Goal: Task Accomplishment & Management: Manage account settings

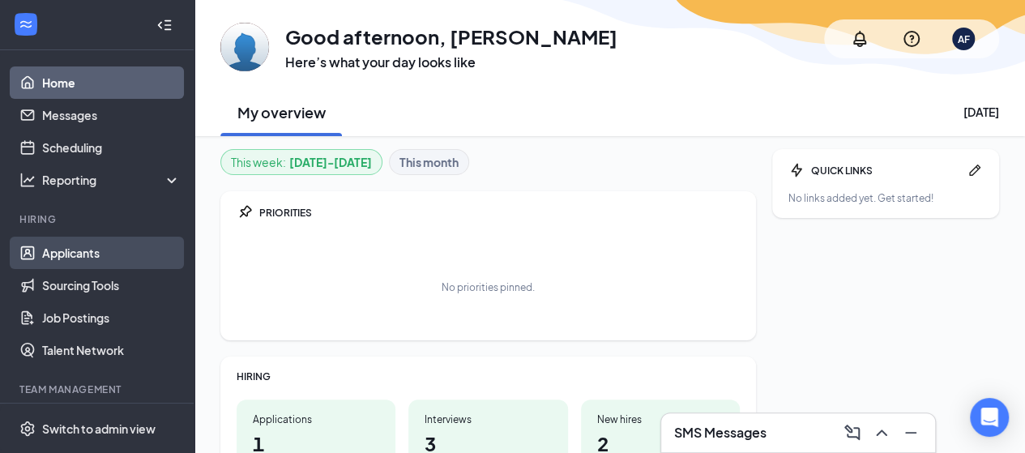
click at [63, 253] on link "Applicants" at bounding box center [111, 253] width 139 height 32
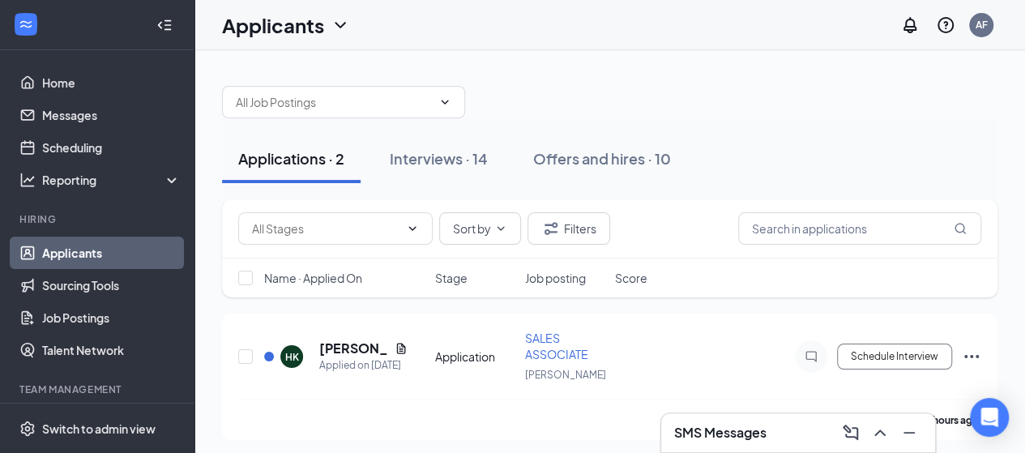
scroll to position [81, 0]
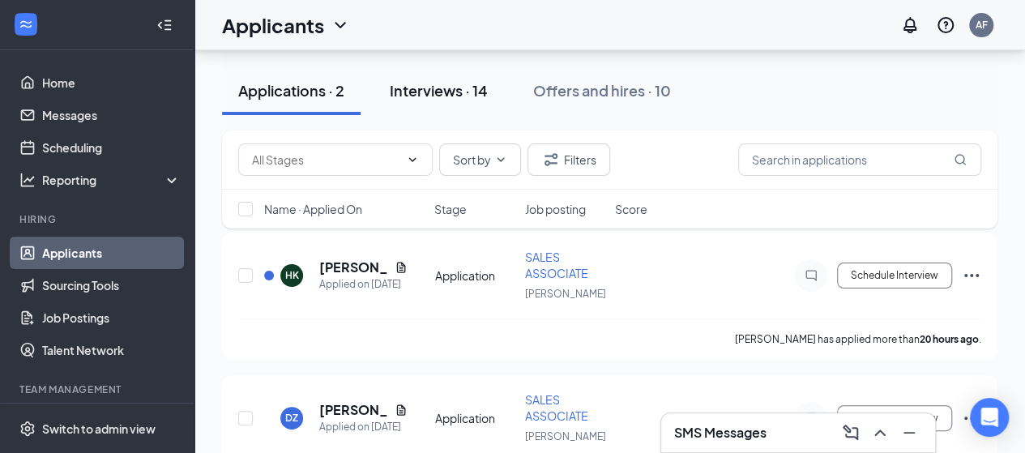
click at [460, 102] on button "Interviews · 14" at bounding box center [439, 90] width 131 height 49
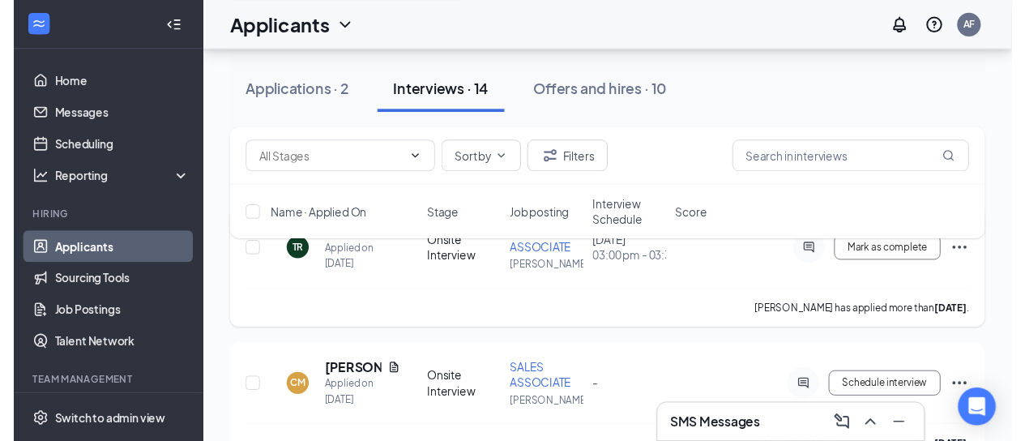
scroll to position [81, 0]
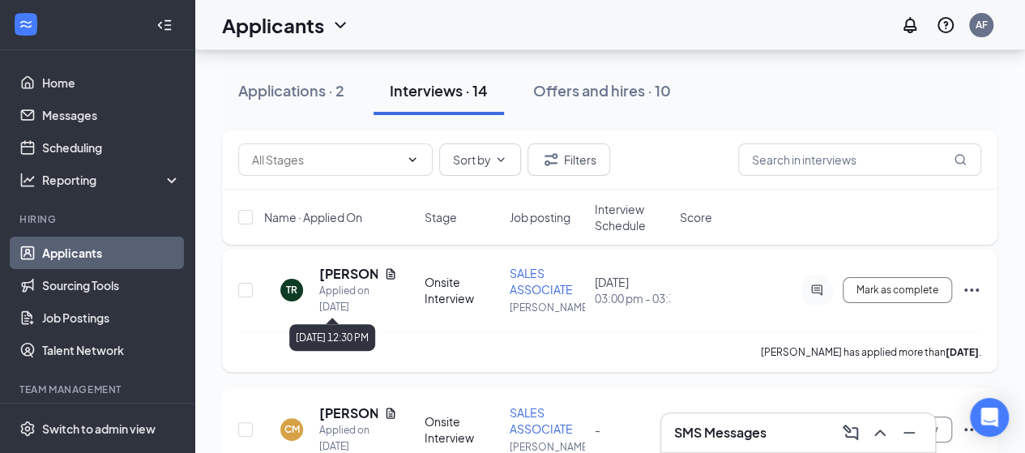
click at [394, 283] on div "Applied on [DATE]" at bounding box center [358, 299] width 78 height 32
click at [394, 281] on div "[PERSON_NAME]" at bounding box center [358, 274] width 78 height 18
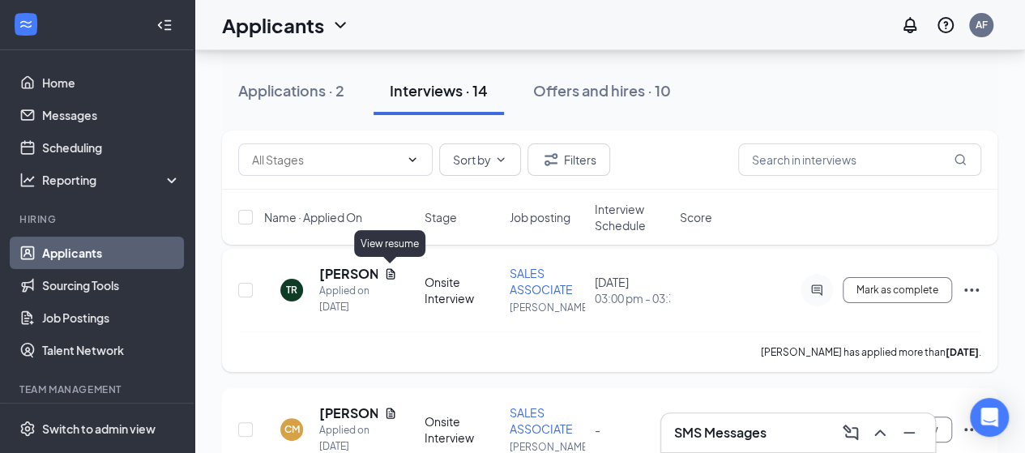
click at [392, 278] on icon "Document" at bounding box center [391, 273] width 9 height 11
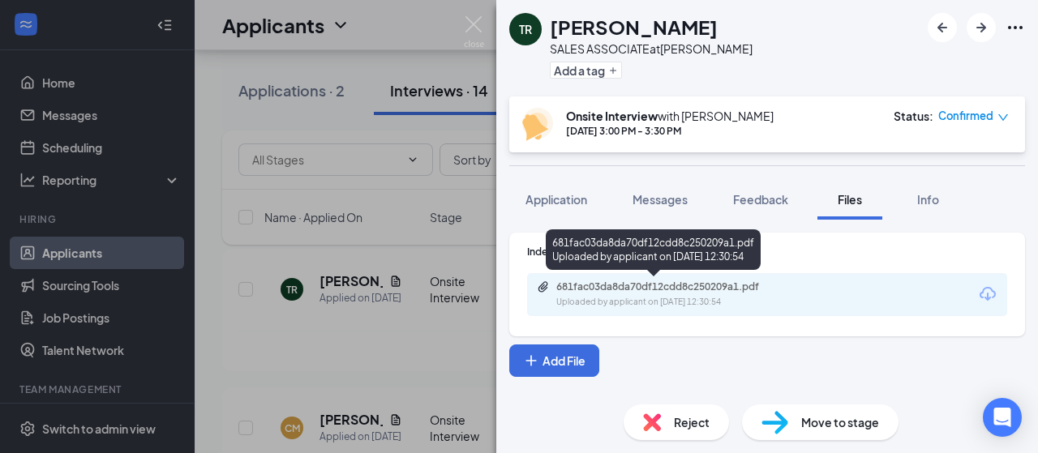
click at [611, 289] on div "681fac03da8da70df12cdd8c250209a1.pdf" at bounding box center [669, 286] width 227 height 13
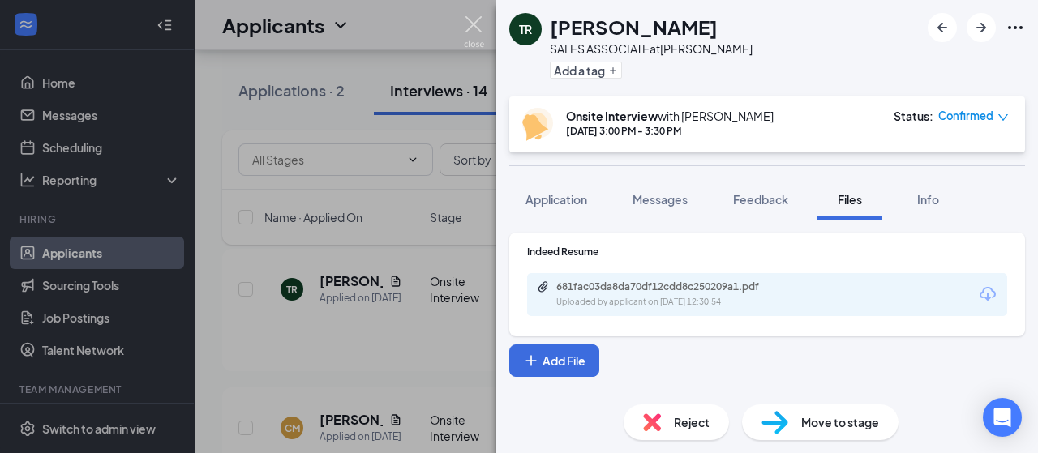
click at [477, 19] on img at bounding box center [474, 32] width 20 height 32
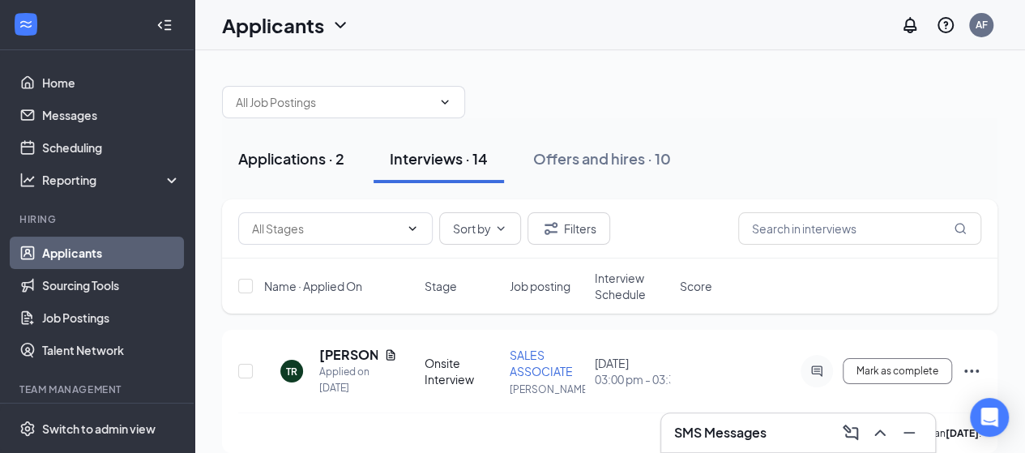
click at [308, 157] on div "Applications · 2" at bounding box center [291, 158] width 106 height 20
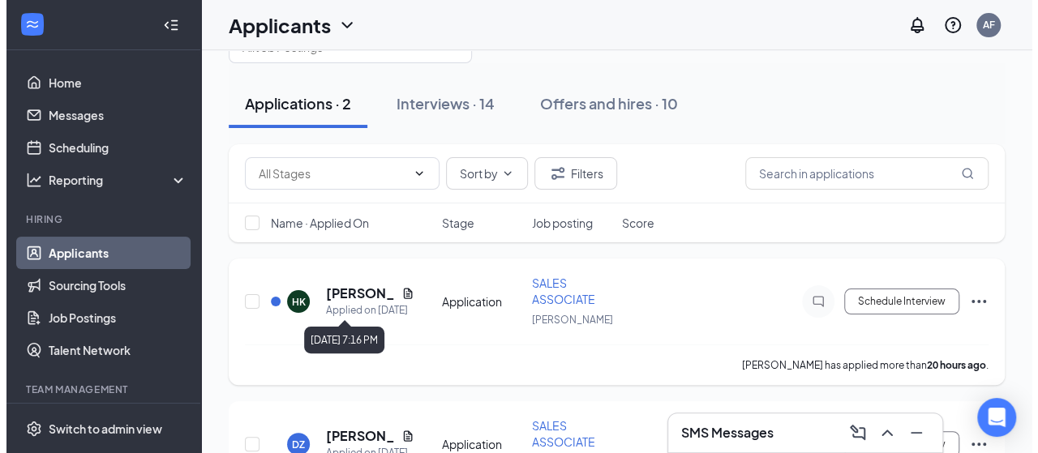
scroll to position [81, 0]
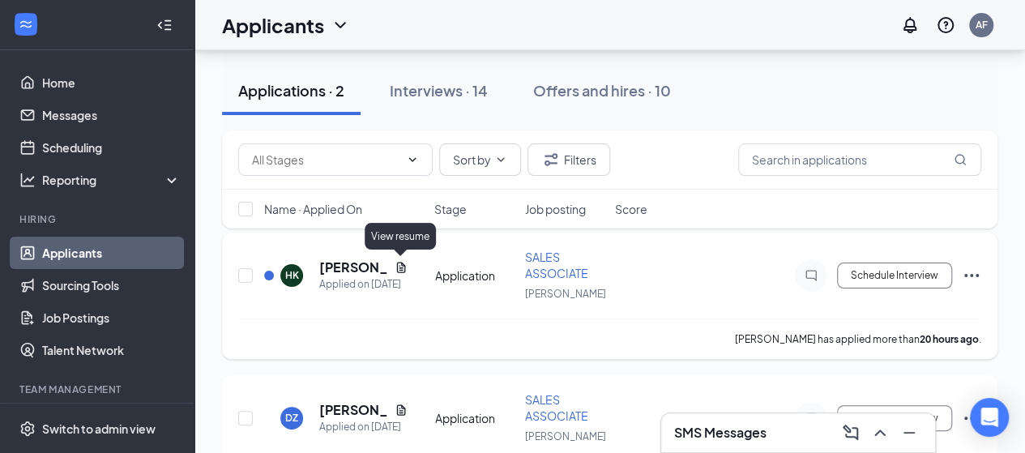
click at [398, 268] on icon "Document" at bounding box center [401, 267] width 13 height 13
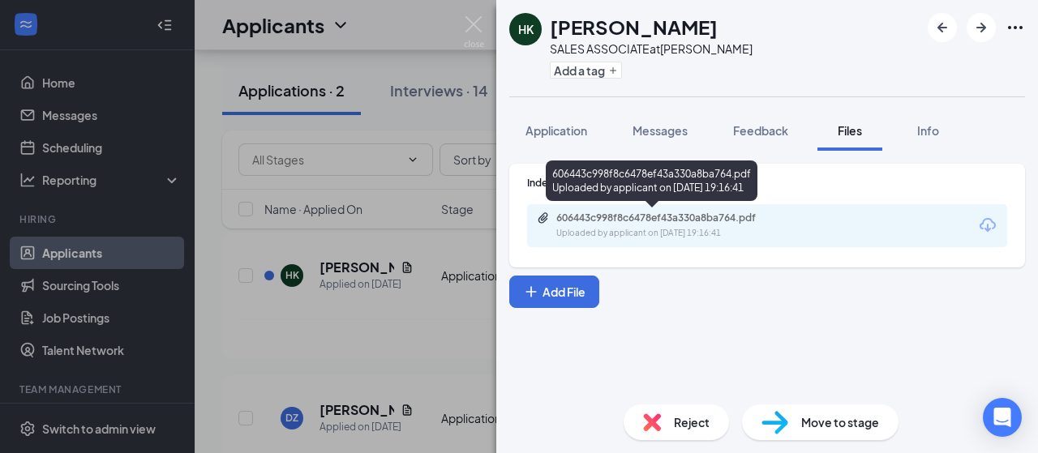
click at [635, 232] on div "Uploaded by applicant on Oct 14, 2025 at 19:16:41" at bounding box center [677, 233] width 243 height 13
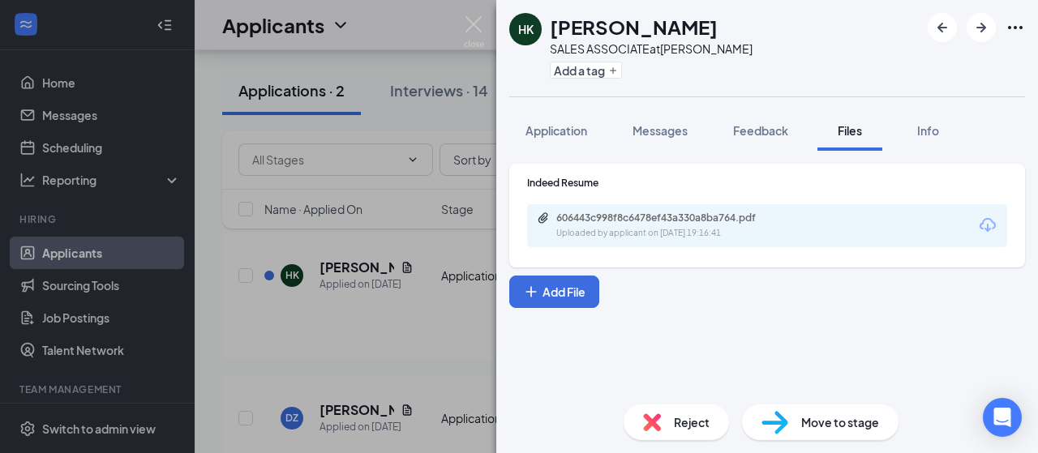
click at [677, 419] on span "Reject" at bounding box center [692, 422] width 36 height 18
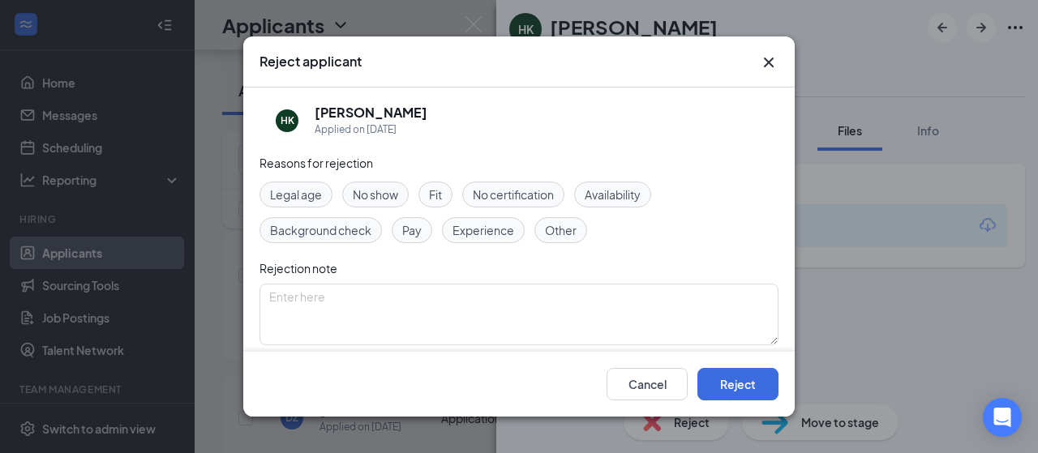
click at [498, 228] on span "Experience" at bounding box center [483, 230] width 62 height 18
click at [737, 380] on button "Reject" at bounding box center [737, 384] width 81 height 32
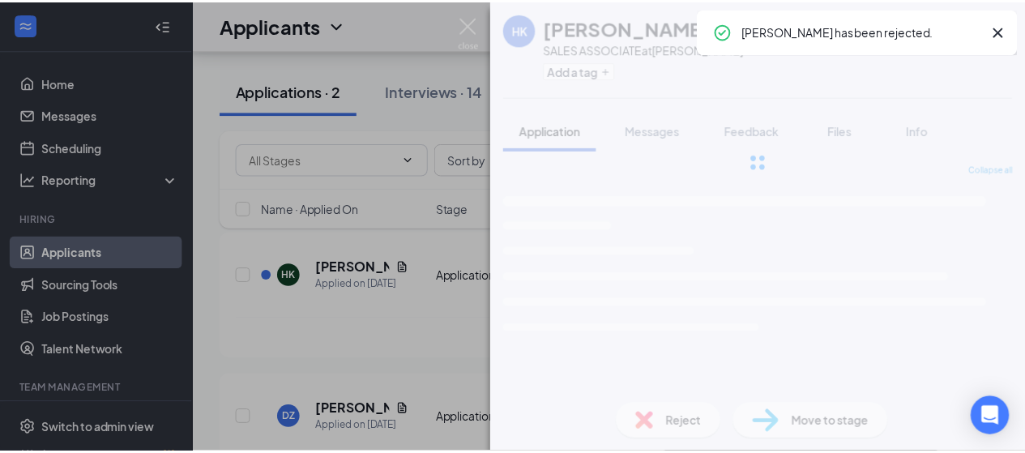
scroll to position [4, 0]
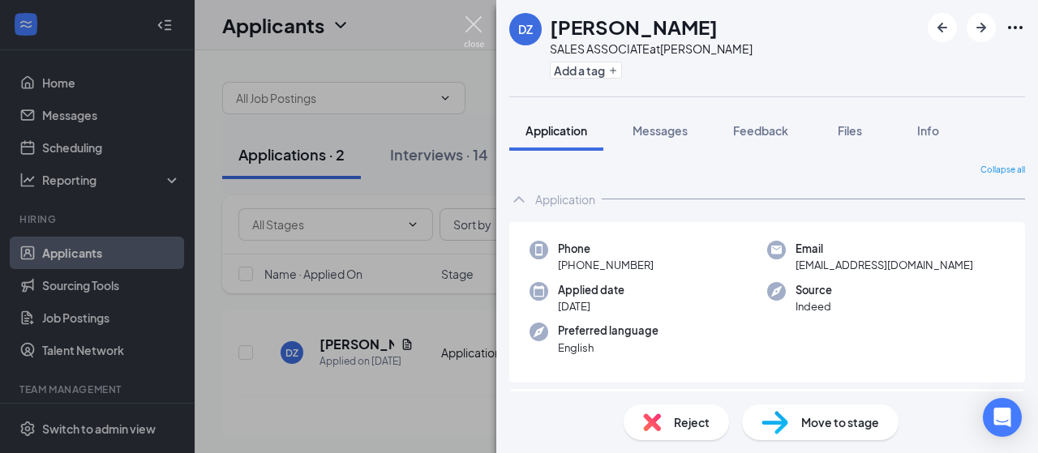
click at [474, 25] on img at bounding box center [474, 32] width 20 height 32
